Goal: Task Accomplishment & Management: Use online tool/utility

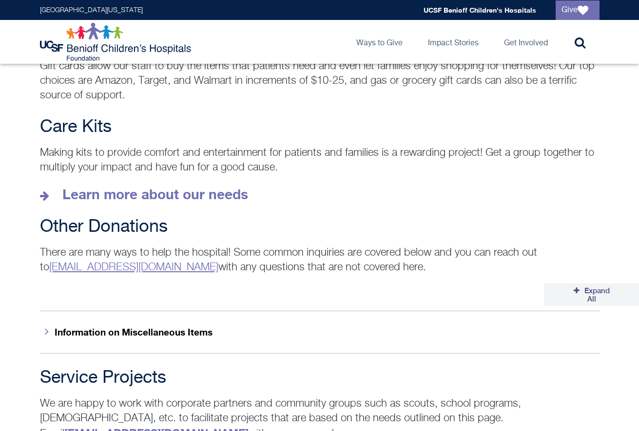
scroll to position [1462, 0]
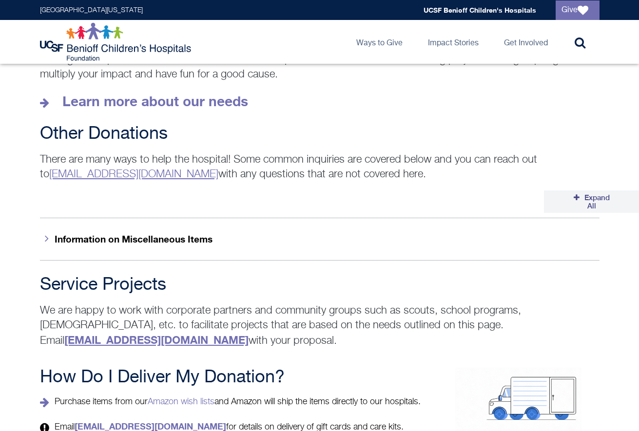
click at [598, 275] on h2 "Service Projects" at bounding box center [319, 284] width 559 height 19
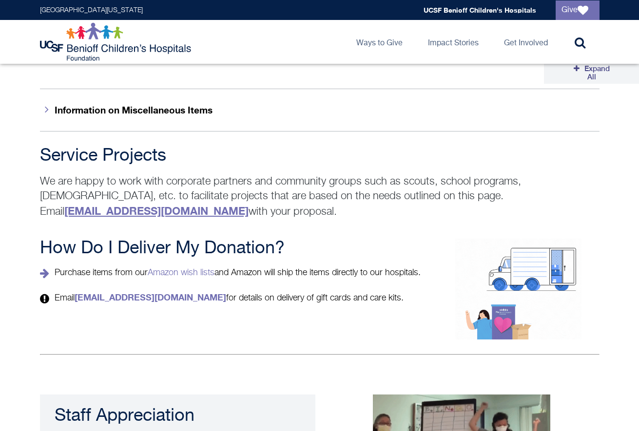
scroll to position [1608, 0]
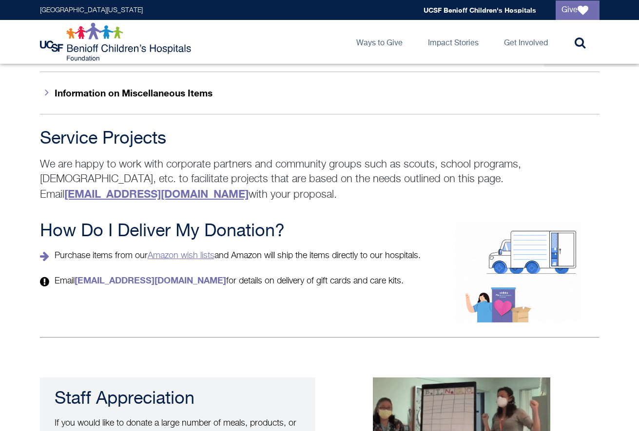
click at [195, 251] on link "Amazon wish lists" at bounding box center [181, 255] width 67 height 9
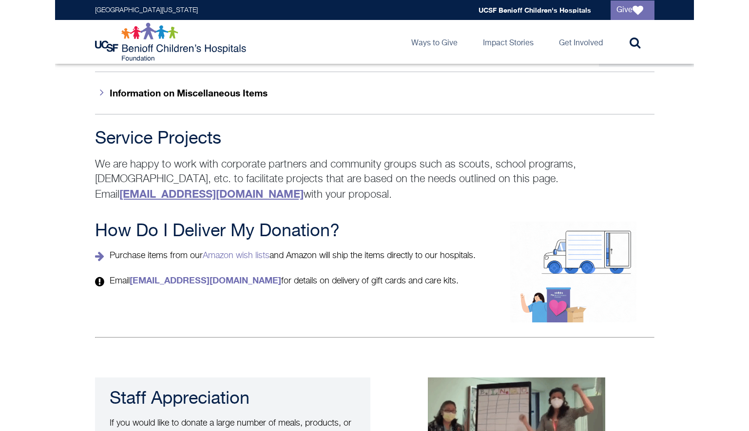
scroll to position [78, 0]
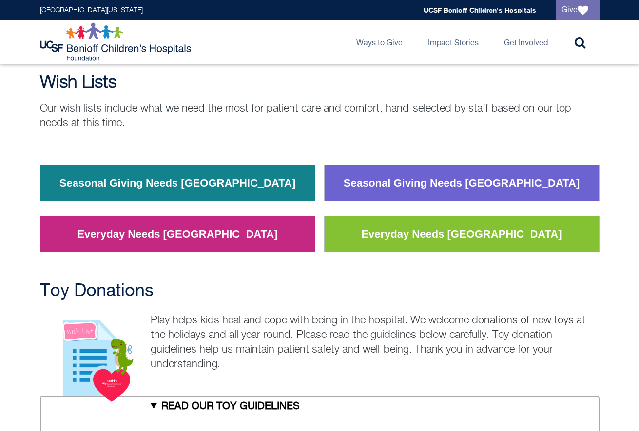
click at [450, 234] on link "Everyday Needs San Francisco" at bounding box center [461, 234] width 215 height 25
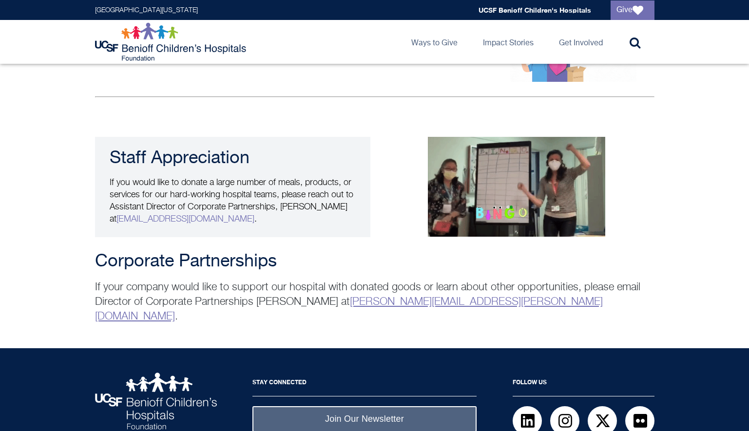
scroll to position [1851, 0]
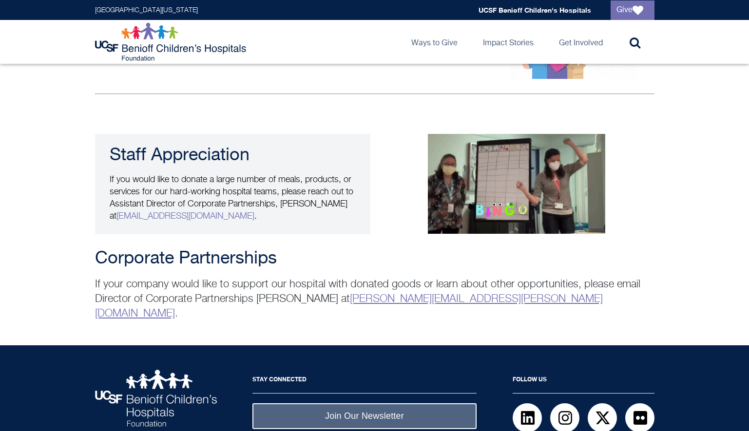
drag, startPoint x: 136, startPoint y: 49, endPoint x: 252, endPoint y: 54, distance: 115.6
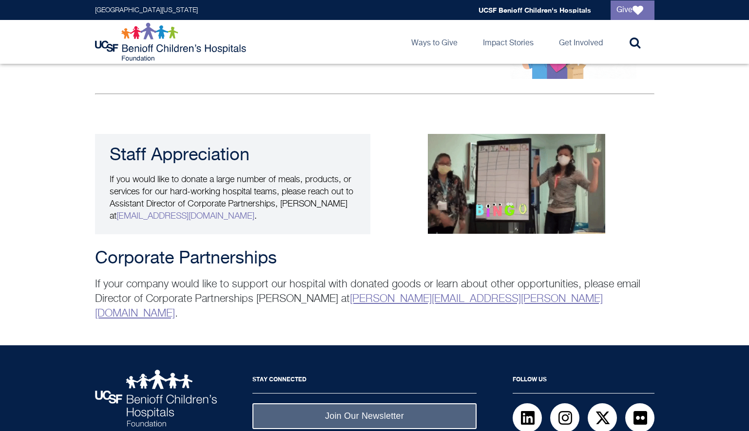
click at [137, 49] on img at bounding box center [171, 41] width 153 height 39
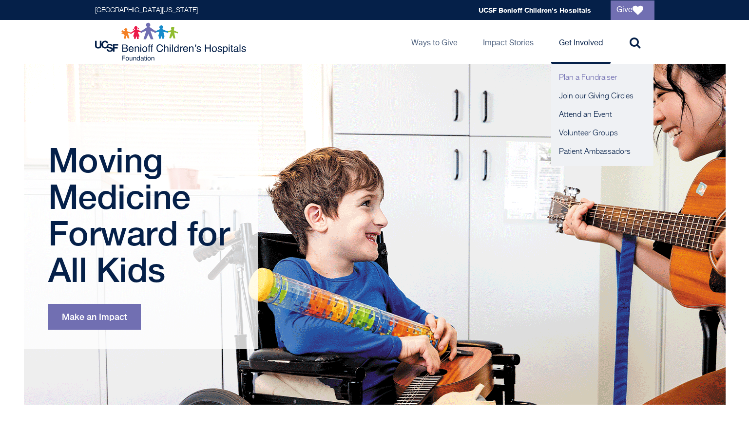
click at [588, 76] on link "Plan a Fundraiser" at bounding box center [602, 78] width 102 height 19
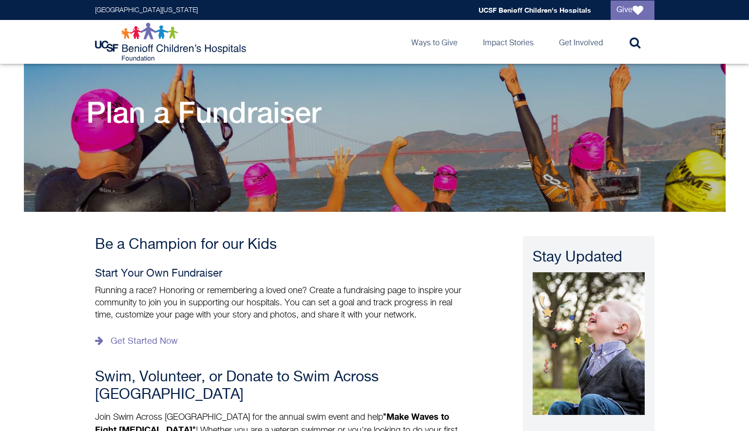
scroll to position [97, 0]
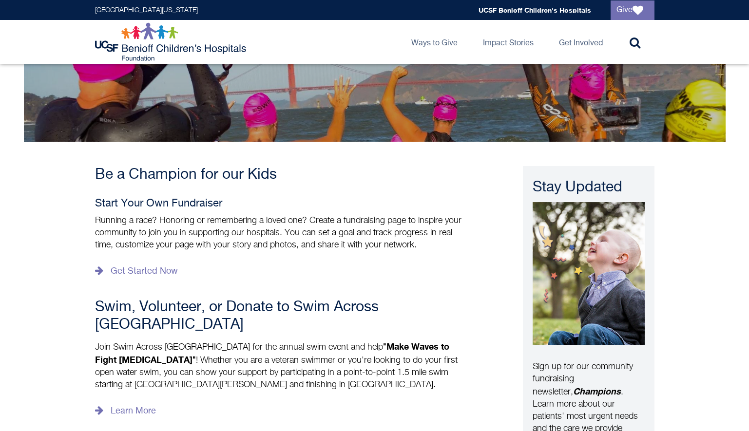
click at [479, 269] on div "Be a Champion for our Kids Start Your Own Fundraiser Running a race? Honoring o…" at bounding box center [374, 416] width 559 height 549
click at [504, 296] on div "Be a Champion for our Kids Start Your Own Fundraiser Running a race? Honoring o…" at bounding box center [374, 416] width 559 height 549
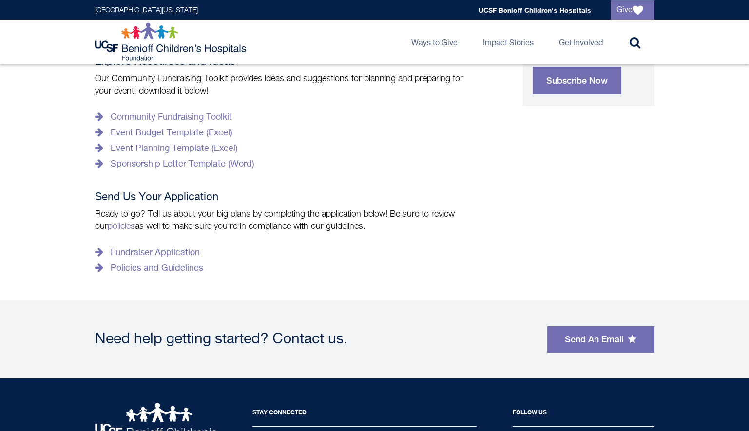
scroll to position [536, 0]
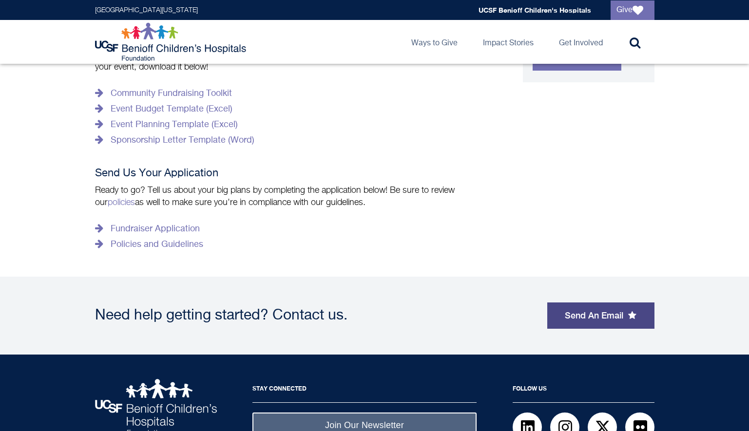
click at [617, 303] on link "Send An Email" at bounding box center [600, 316] width 107 height 26
click at [590, 303] on link "Send An Email" at bounding box center [600, 316] width 107 height 26
click at [636, 311] on icon at bounding box center [632, 315] width 8 height 9
click at [594, 303] on link "Send An Email" at bounding box center [600, 316] width 107 height 26
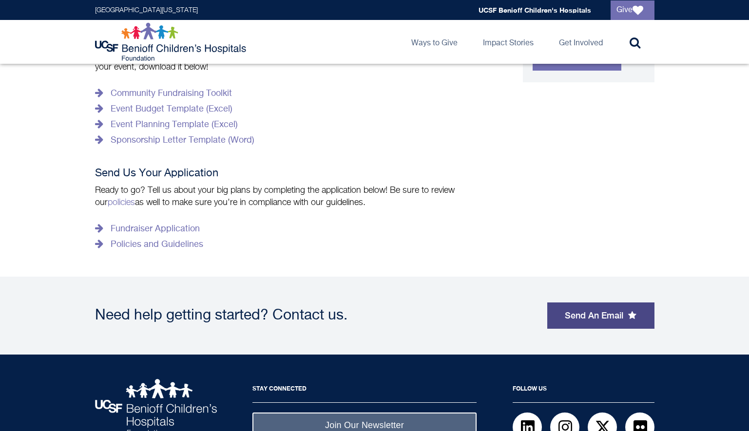
click at [594, 303] on link "Send An Email" at bounding box center [600, 316] width 107 height 26
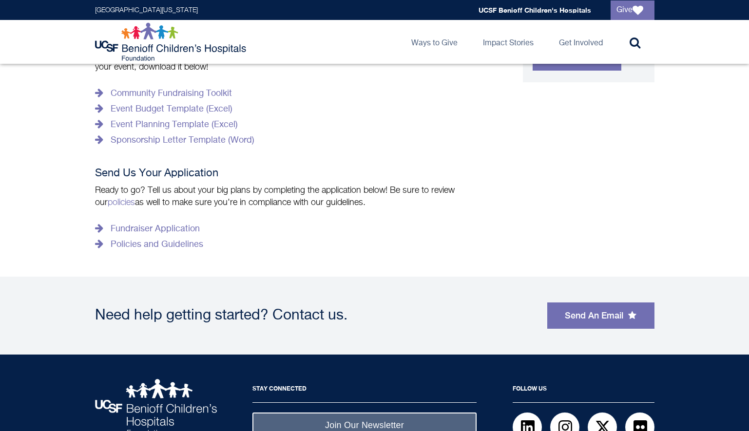
scroll to position [586, 0]
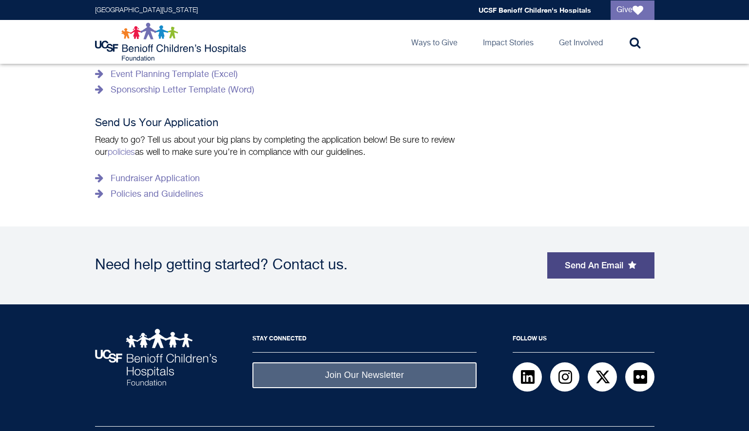
click at [618, 252] on link "Send An Email" at bounding box center [600, 265] width 107 height 26
click at [597, 252] on link "Send An Email" at bounding box center [600, 265] width 107 height 26
